Goal: Information Seeking & Learning: Check status

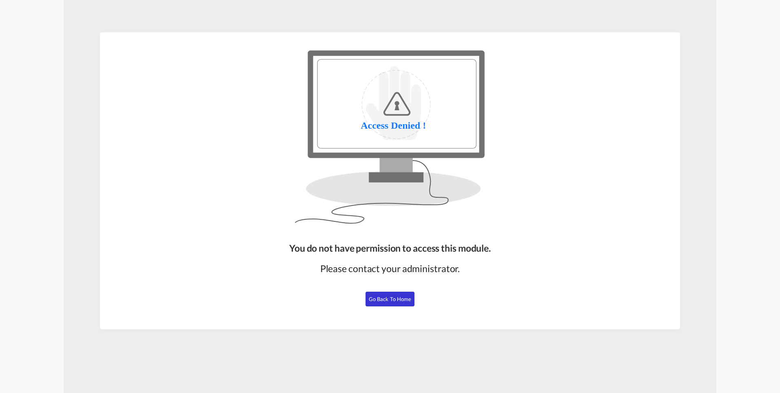
click at [397, 300] on span "Go Back to Home" at bounding box center [390, 298] width 43 height 7
